Goal: Information Seeking & Learning: Compare options

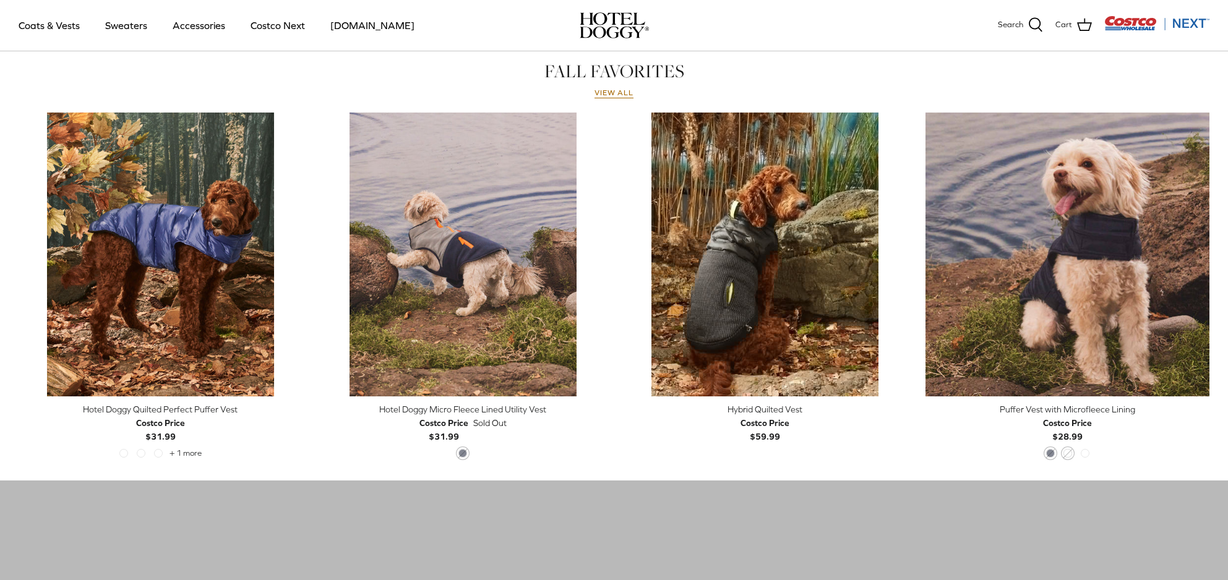
scroll to position [569, 0]
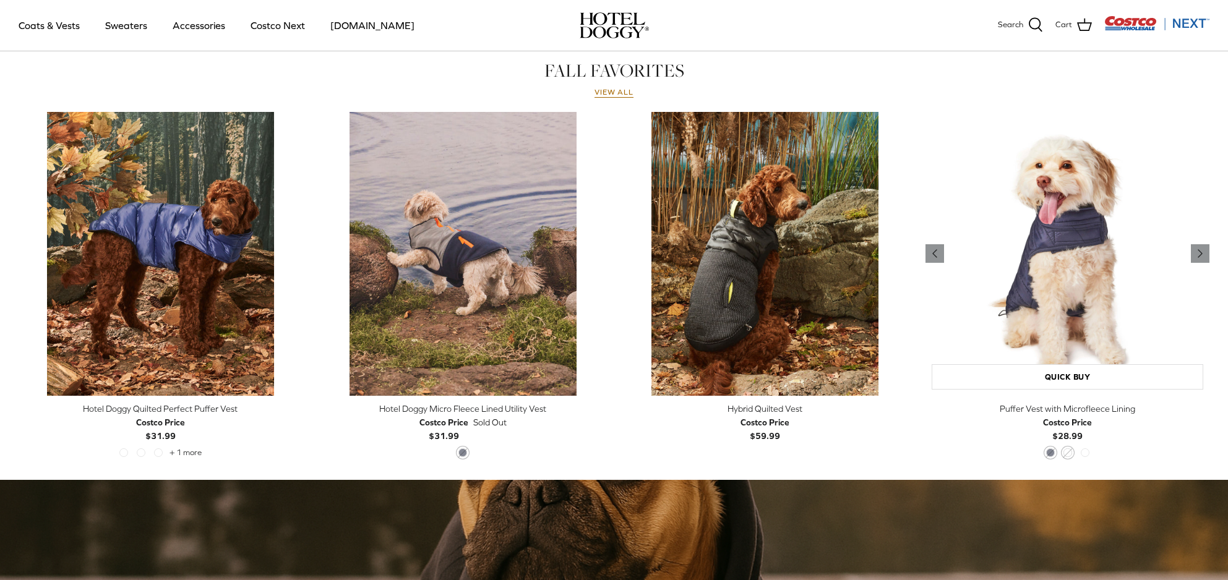
click at [1052, 323] on img "Puffer Vest with Microfleece Lining" at bounding box center [1068, 254] width 284 height 284
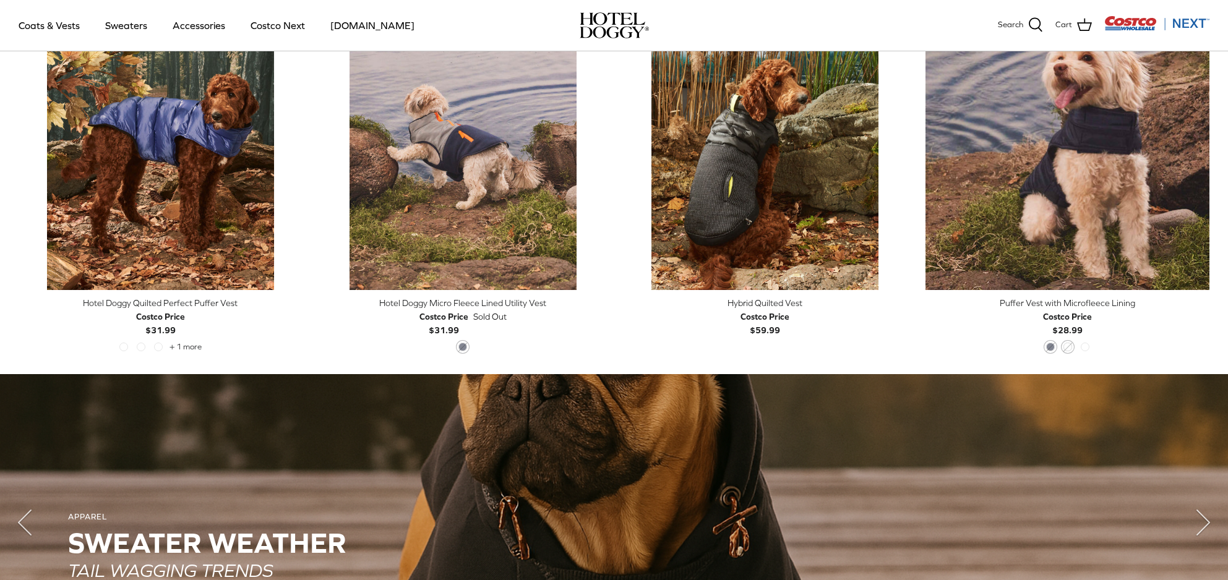
scroll to position [676, 0]
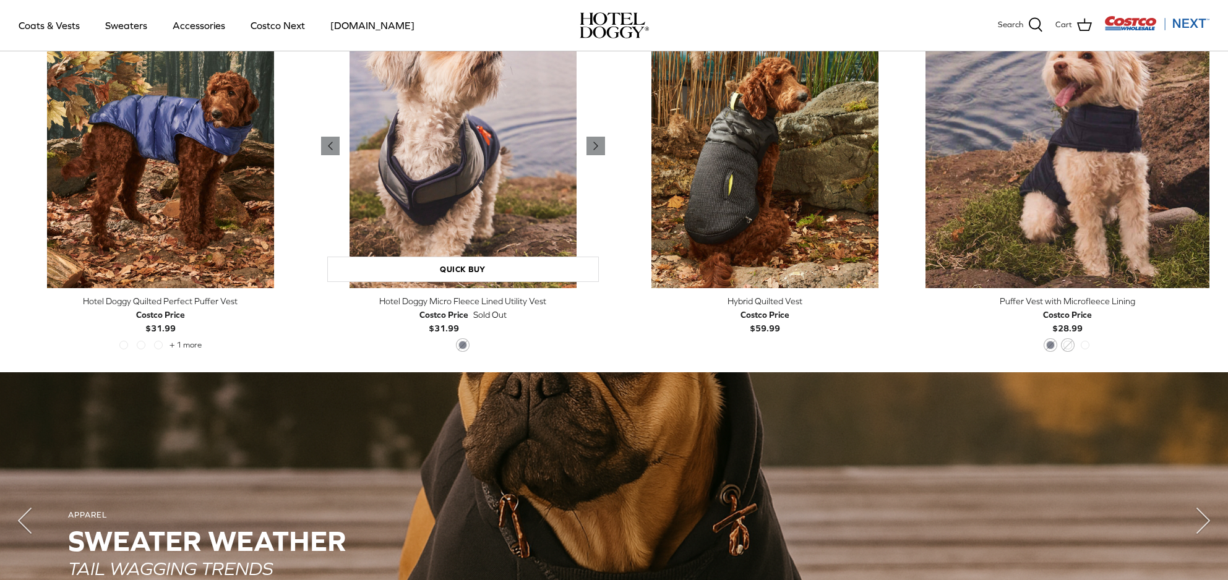
click at [443, 220] on img "Hotel Doggy Micro Fleece Lined Utility Vest" at bounding box center [463, 146] width 284 height 284
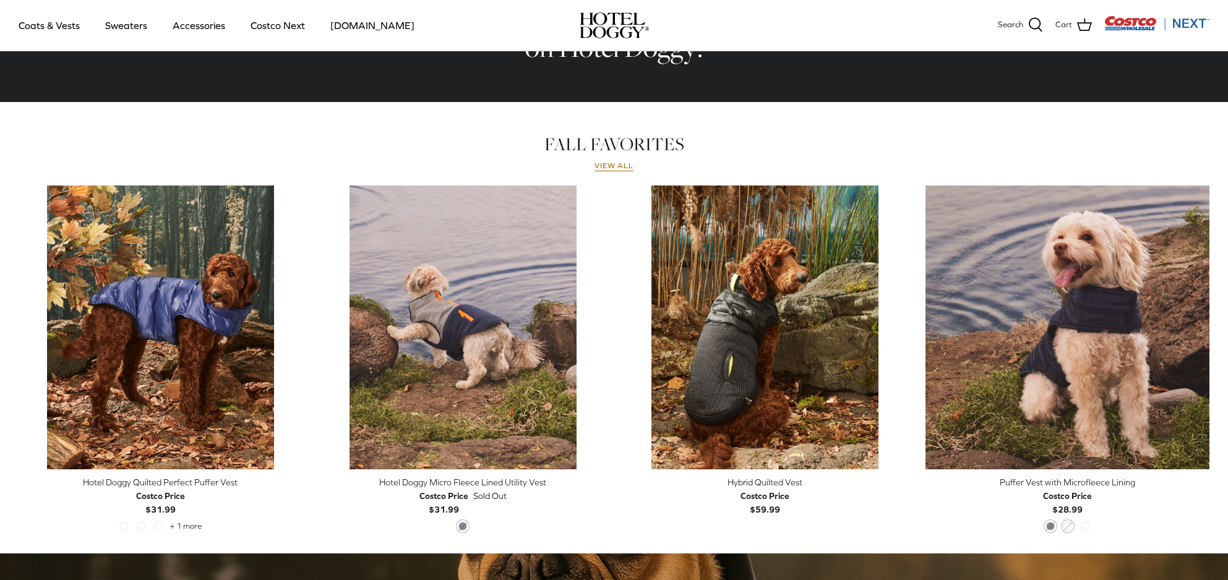
scroll to position [190, 0]
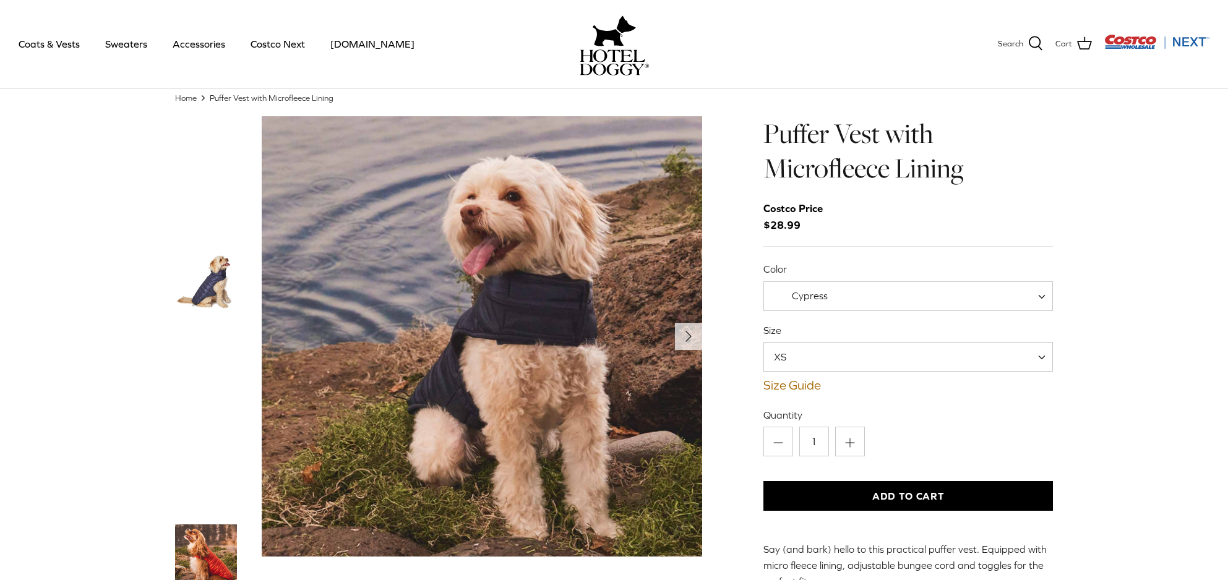
scroll to position [36, 0]
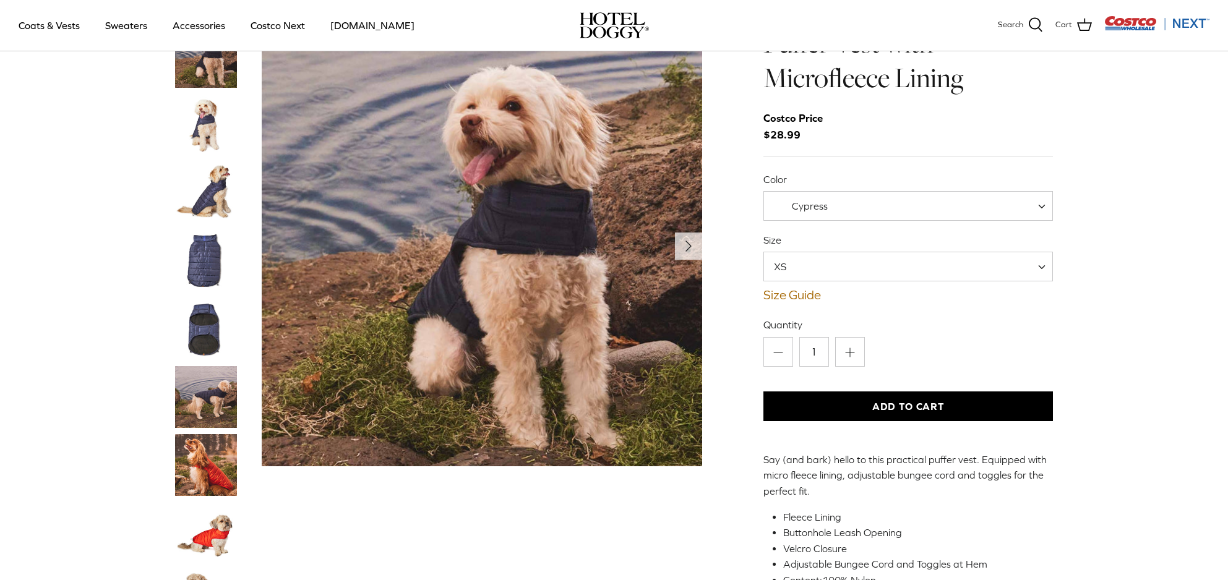
click at [212, 208] on img "Thumbnail Link" at bounding box center [206, 193] width 62 height 62
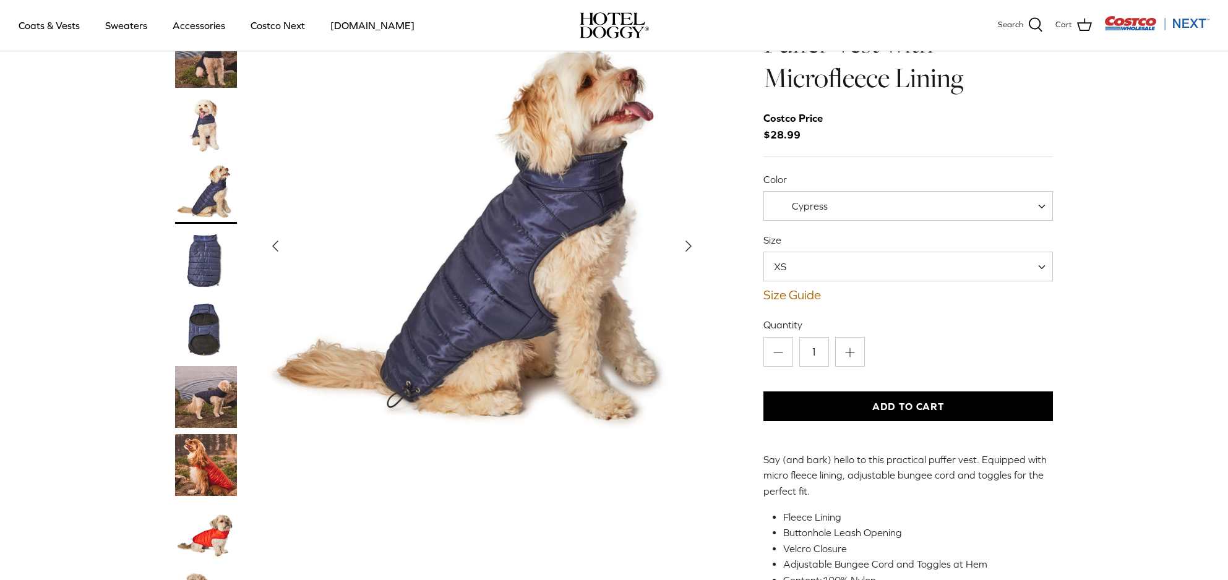
click at [218, 419] on img "Thumbnail Link" at bounding box center [206, 397] width 62 height 62
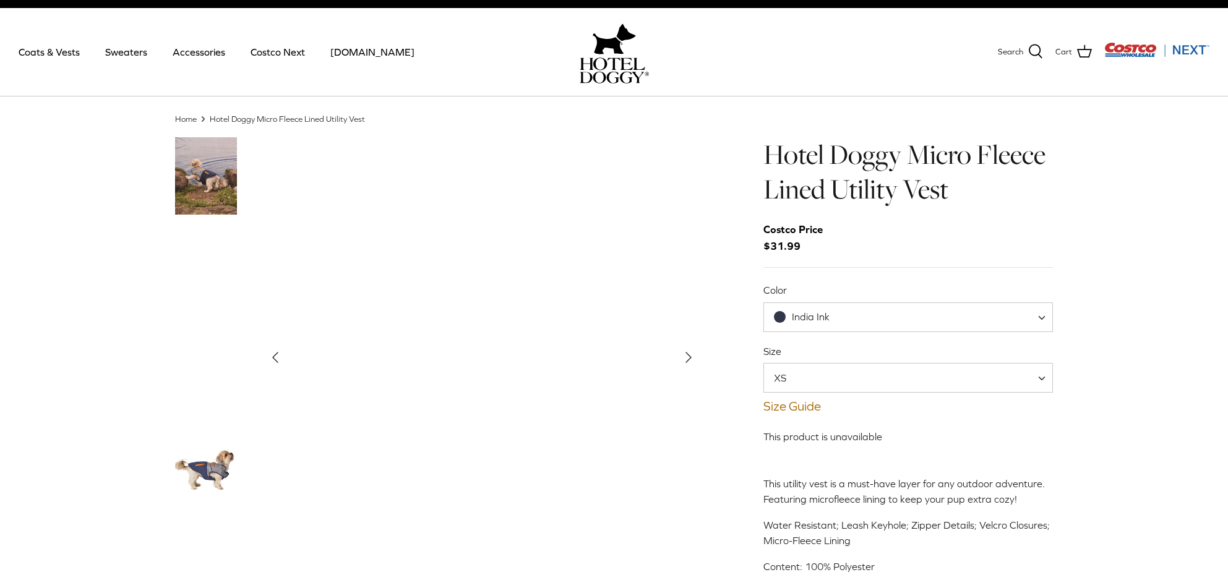
scroll to position [14, 0]
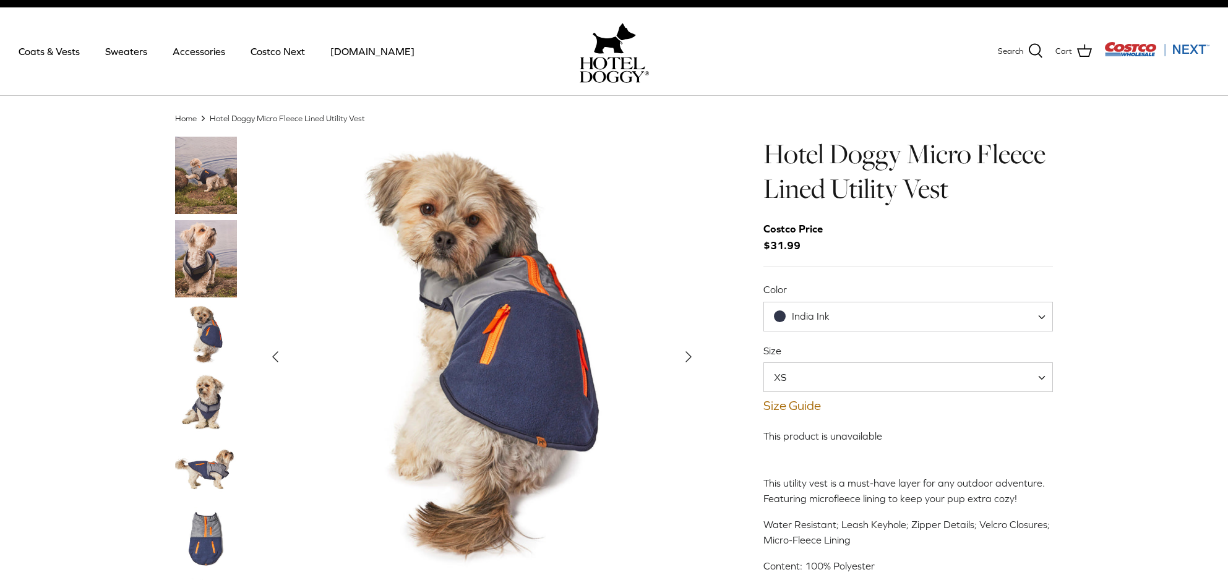
click at [211, 413] on img "Thumbnail Link" at bounding box center [206, 403] width 62 height 62
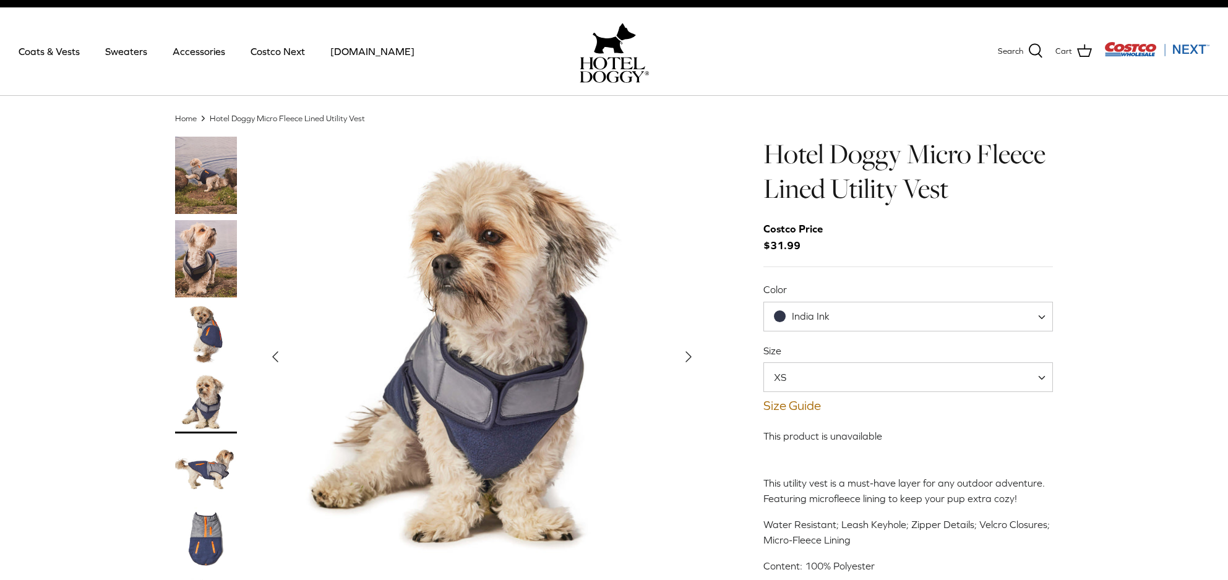
click at [207, 476] on img "Thumbnail Link" at bounding box center [206, 471] width 62 height 62
